Goal: Find specific page/section: Find specific page/section

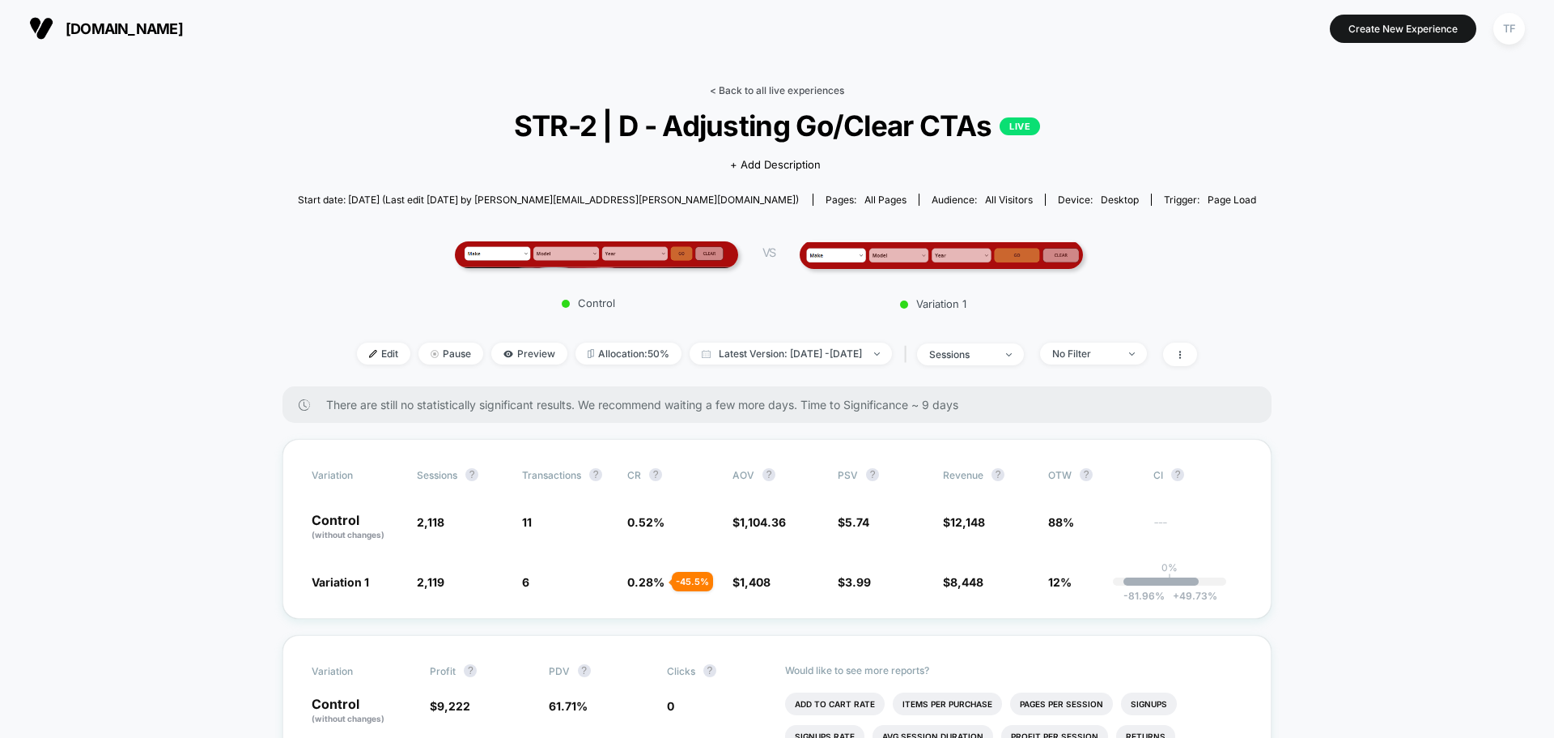
click at [755, 88] on link "< Back to all live experiences" at bounding box center [777, 90] width 134 height 12
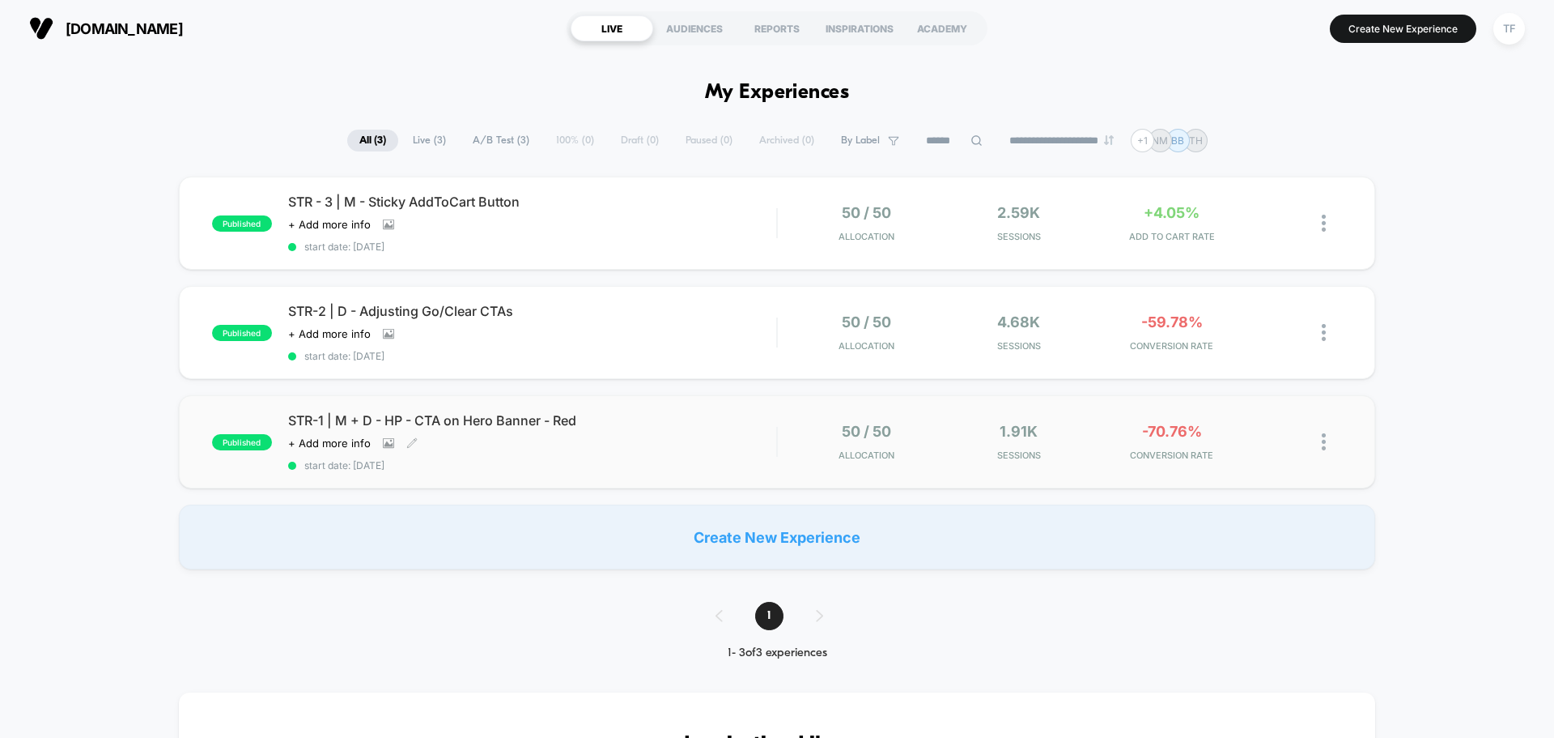
click at [646, 438] on div "STR-1 | M + D - HP - CTA on Hero Banner - Red Click to view images Click to edi…" at bounding box center [532, 441] width 488 height 59
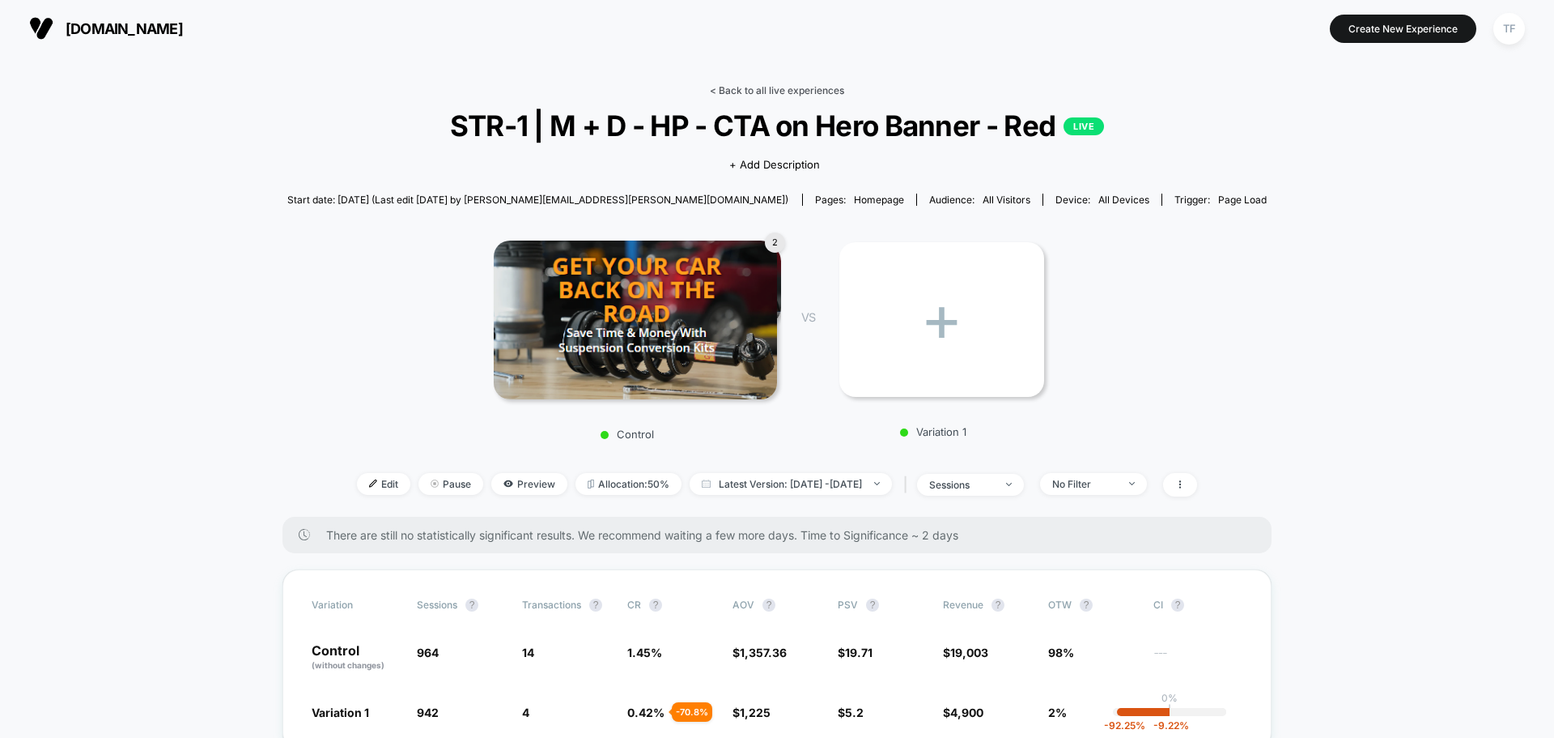
click at [755, 87] on link "< Back to all live experiences" at bounding box center [777, 90] width 134 height 12
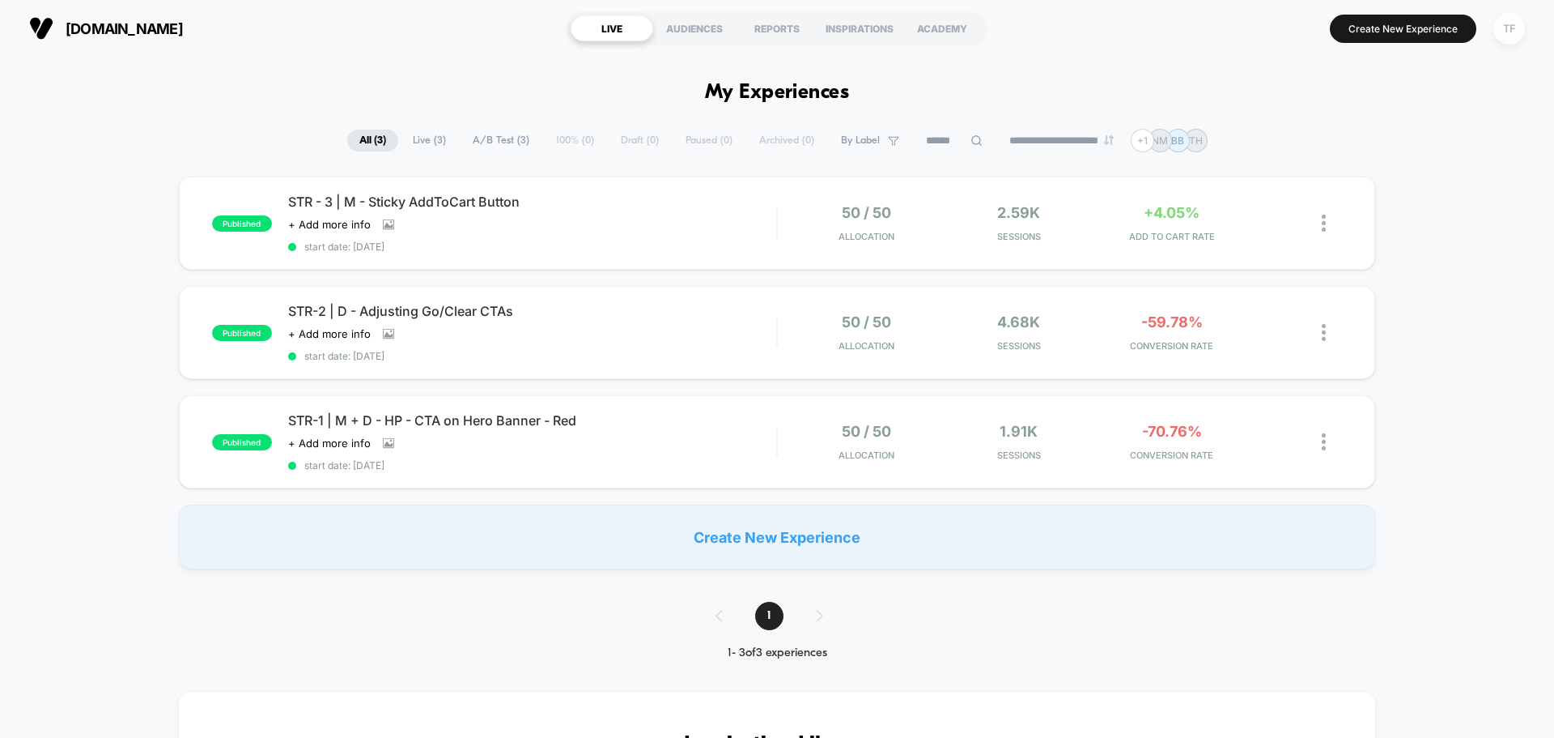
click at [1513, 30] on div "TF" at bounding box center [1510, 29] width 32 height 32
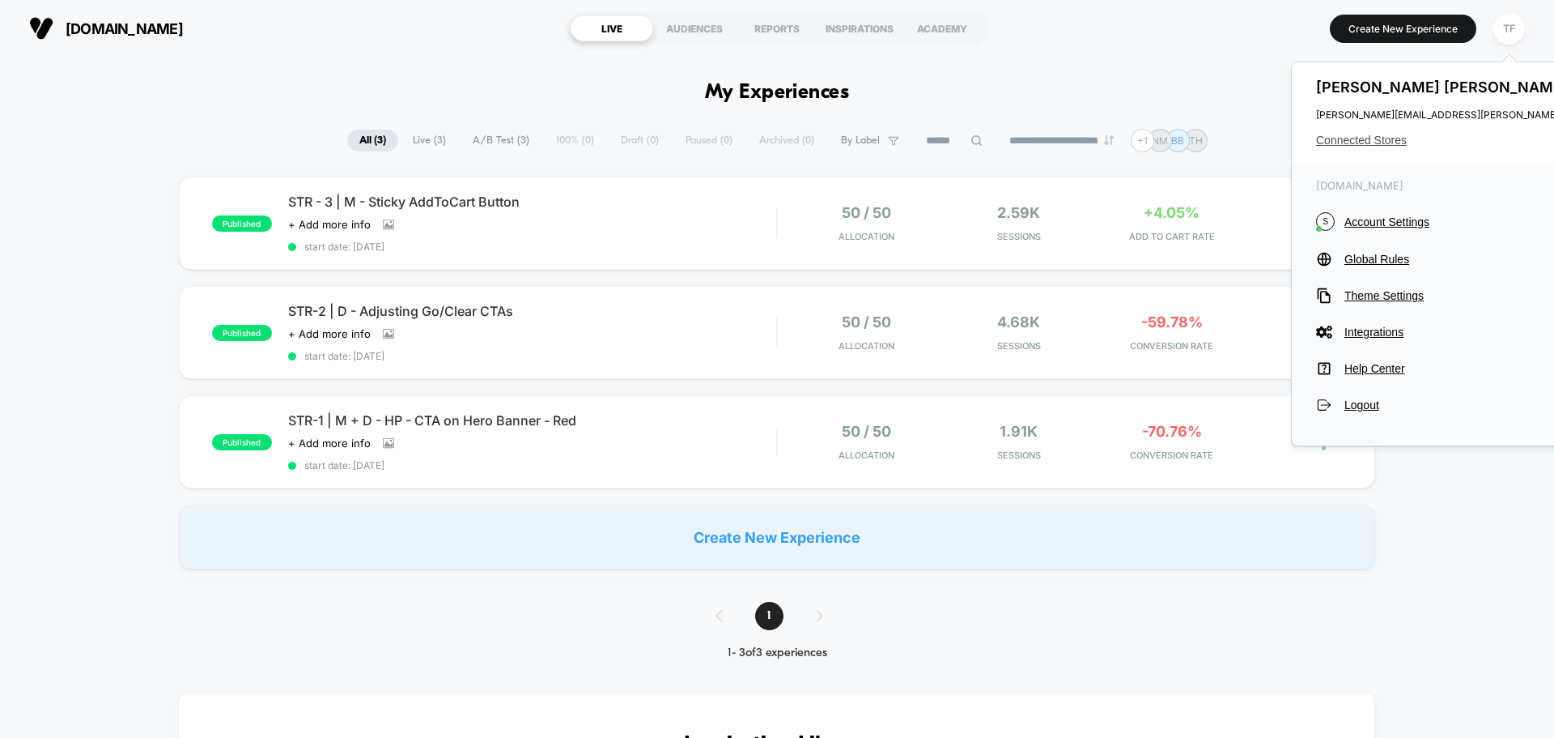
click at [1369, 137] on span "Connected Stores" at bounding box center [1476, 140] width 321 height 13
